Goal: Complete application form: Complete application form

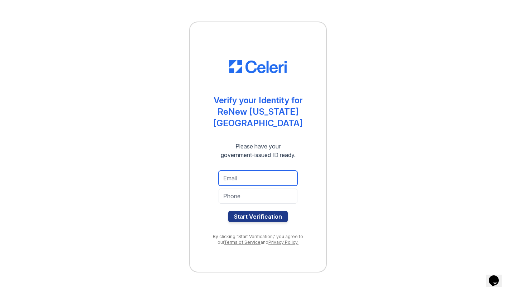
type input "[EMAIL_ADDRESS][DOMAIN_NAME]"
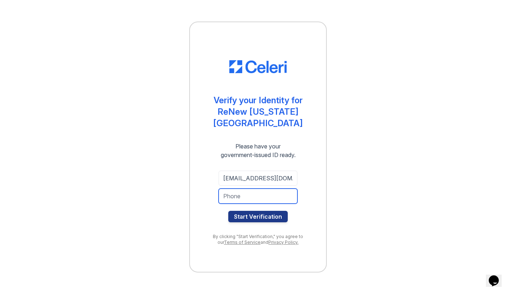
type input "9597770801"
click at [246, 214] on button "Start Verification" at bounding box center [257, 216] width 59 height 11
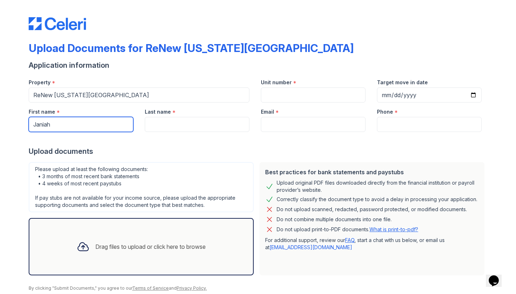
type input "Janiah"
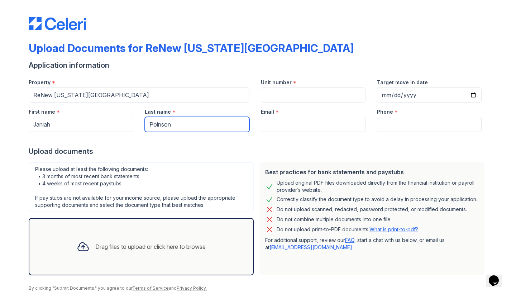
type input "Poinson"
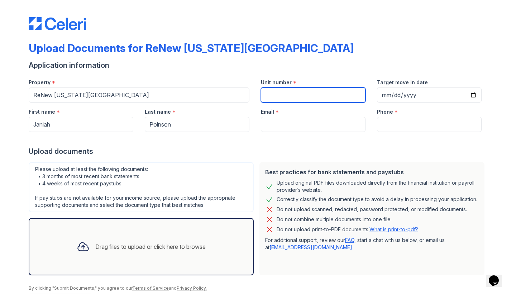
click at [300, 98] on input "Unit number" at bounding box center [313, 94] width 105 height 15
type input "10"
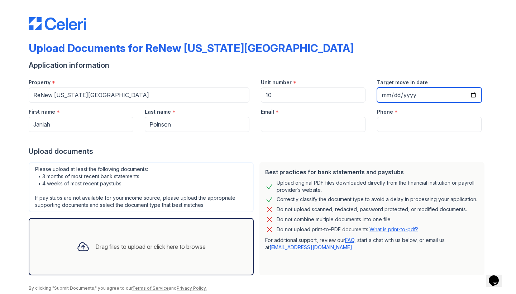
click at [391, 97] on input "Target move in date" at bounding box center [429, 94] width 105 height 15
type input "2025-10-22"
click at [366, 143] on div at bounding box center [258, 139] width 458 height 14
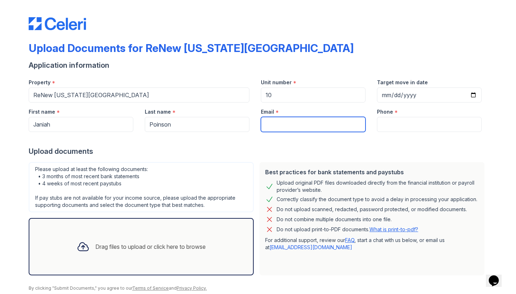
type input "[EMAIL_ADDRESS][DOMAIN_NAME]"
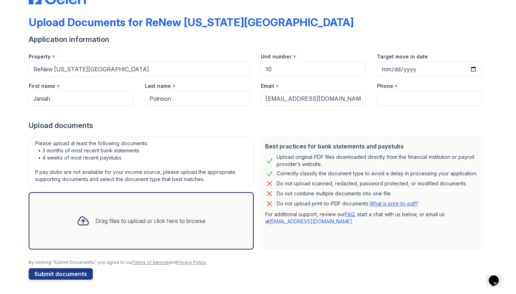
scroll to position [26, 0]
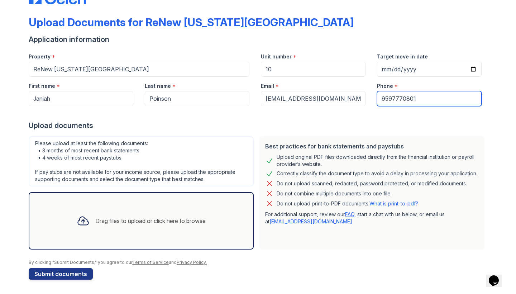
type input "9597770801"
click at [60, 273] on button "Submit documents" at bounding box center [61, 273] width 64 height 11
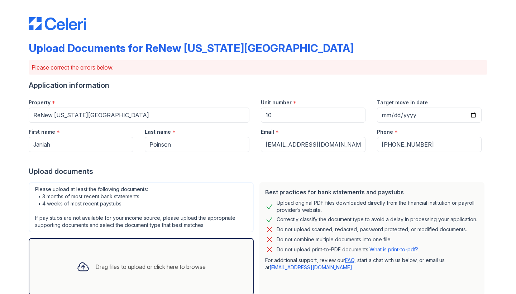
click at [197, 272] on div "Drag files to upload or click here to browse" at bounding box center [141, 266] width 140 height 24
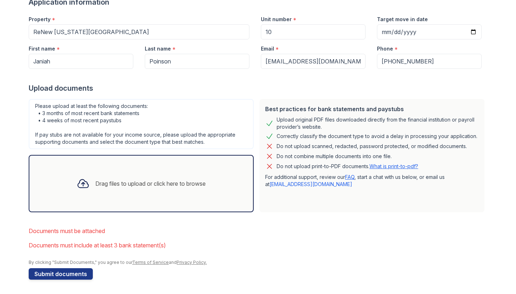
scroll to position [0, 0]
click at [102, 201] on div "Drag files to upload or click here to browse" at bounding box center [141, 183] width 225 height 57
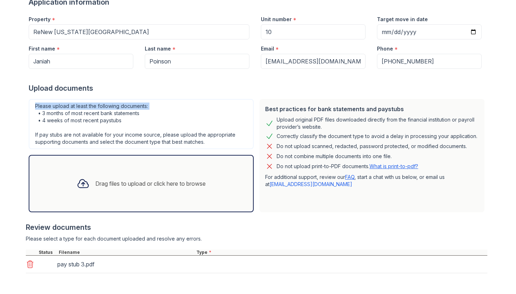
click at [235, 104] on div "Please upload at least the following documents: • 3 months of most recent bank …" at bounding box center [141, 124] width 225 height 50
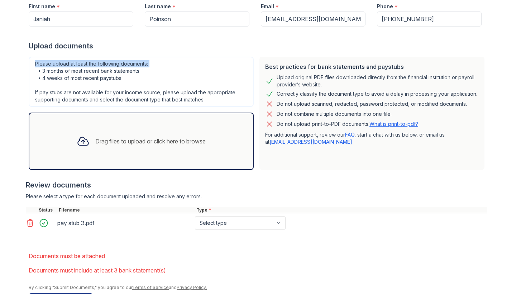
scroll to position [134, 0]
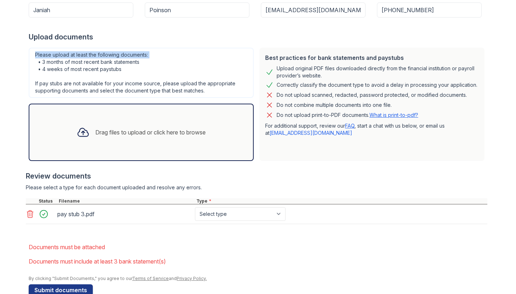
click at [29, 215] on icon at bounding box center [30, 213] width 6 height 7
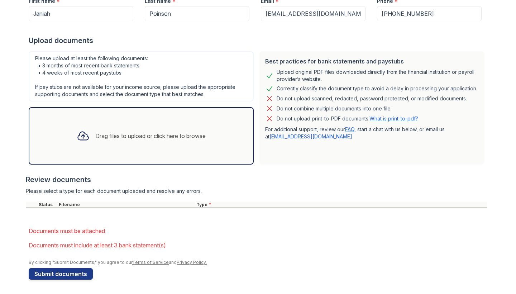
click at [114, 136] on div "Drag files to upload or click here to browse" at bounding box center [150, 135] width 110 height 9
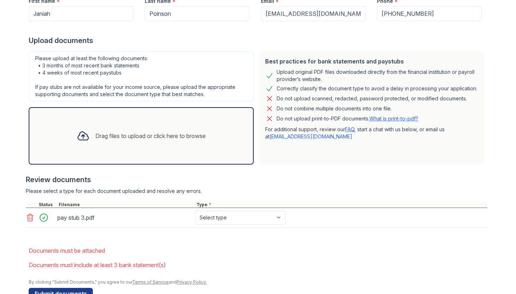
click at [28, 217] on icon at bounding box center [30, 217] width 6 height 7
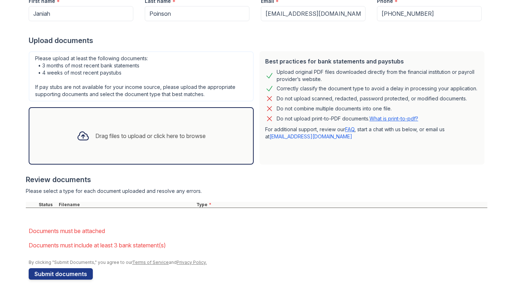
click at [116, 154] on div "Drag files to upload or click here to browse" at bounding box center [141, 135] width 225 height 57
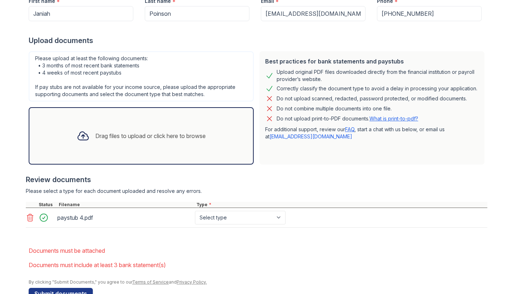
click at [25, 221] on div "Upload Documents for ReNew Washington Park Please correct the errors below. App…" at bounding box center [257, 91] width 493 height 444
click at [29, 217] on icon at bounding box center [30, 217] width 6 height 7
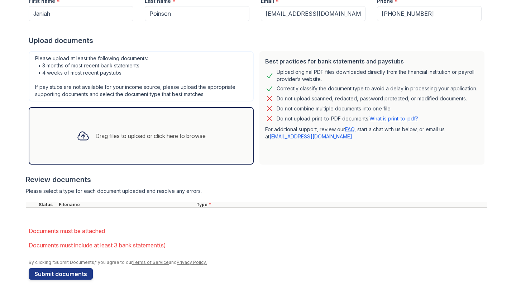
click at [99, 148] on div "Drag files to upload or click here to browse" at bounding box center [141, 136] width 140 height 24
click at [115, 134] on div "Drag files to upload or click here to browse" at bounding box center [150, 135] width 110 height 9
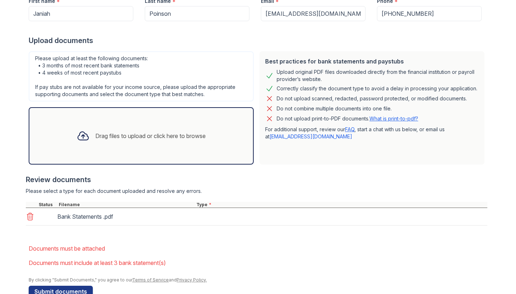
click at [168, 133] on div "Drag files to upload or click here to browse" at bounding box center [150, 135] width 110 height 9
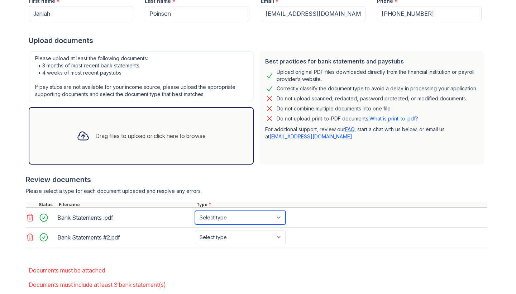
select select "bank_statement"
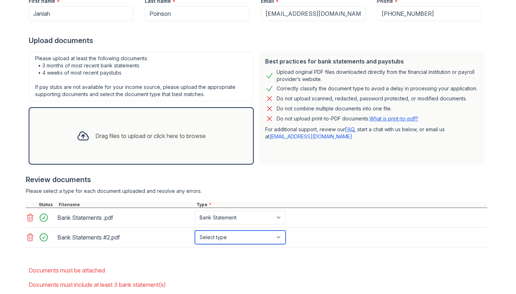
select select "bank_statement"
click at [190, 140] on div "Drag files to upload or click here to browse" at bounding box center [150, 135] width 110 height 9
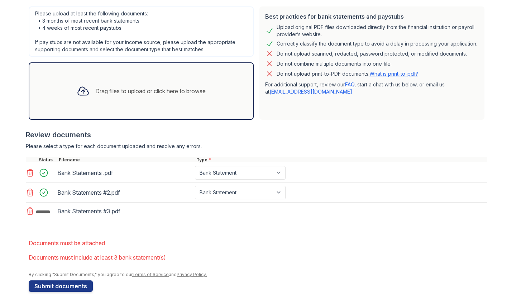
scroll to position [175, 0]
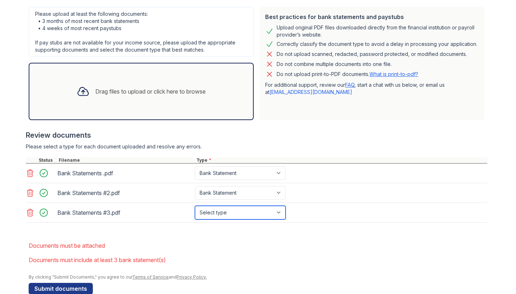
select select "bank_statement"
click at [211, 88] on div "Drag files to upload or click here to browse" at bounding box center [141, 91] width 140 height 24
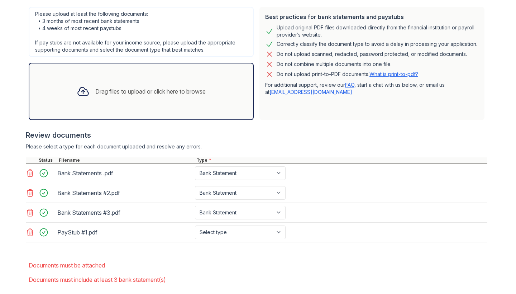
click at [207, 107] on div "Drag files to upload or click here to browse" at bounding box center [141, 91] width 225 height 57
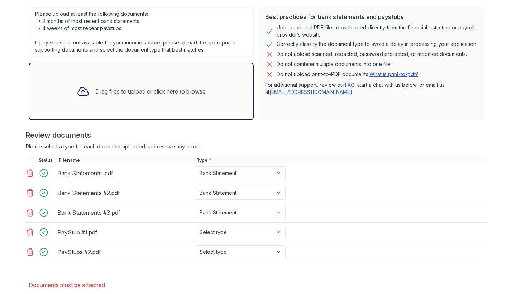
click at [224, 90] on div "Drag files to upload or click here to browse" at bounding box center [141, 91] width 225 height 57
click at [188, 99] on div "Drag files to upload or click here to browse" at bounding box center [141, 91] width 140 height 24
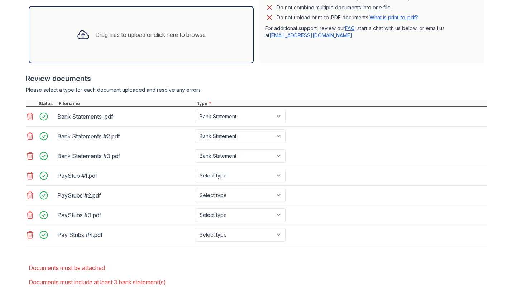
scroll to position [233, 0]
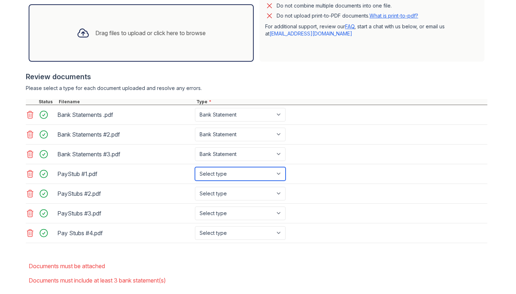
select select "paystub"
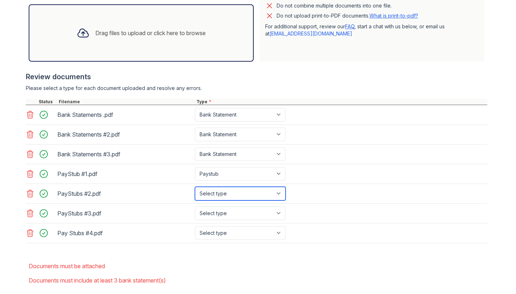
select select "paystub"
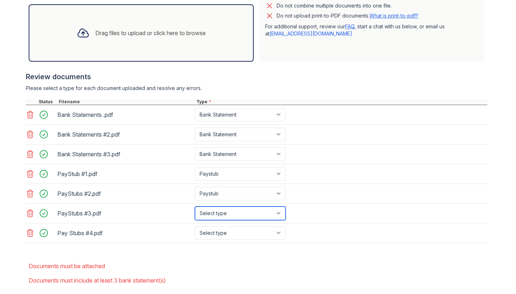
select select "paystub"
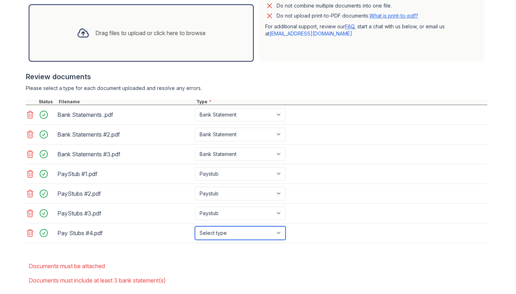
select select "paystub"
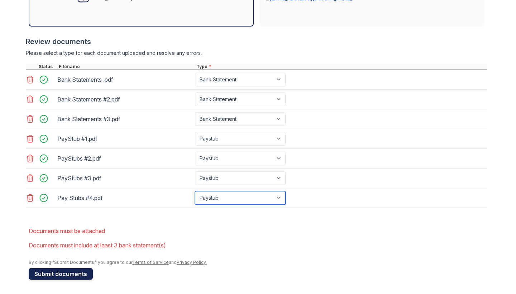
scroll to position [269, 0]
click at [83, 273] on button "Submit documents" at bounding box center [61, 273] width 64 height 11
